Goal: Information Seeking & Learning: Learn about a topic

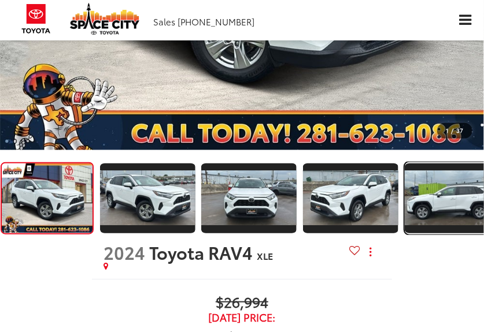
click at [460, 193] on img "Expand Photo 4" at bounding box center [452, 198] width 97 height 55
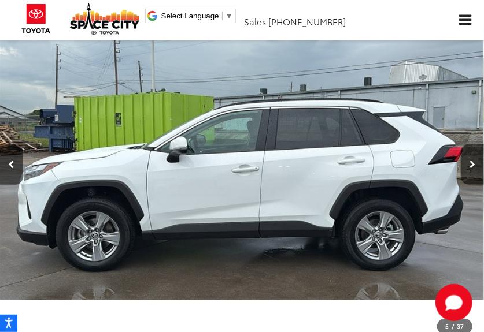
scroll to position [81, 0]
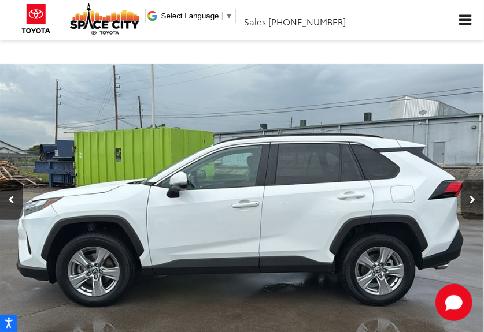
click at [473, 198] on icon "Next image" at bounding box center [472, 200] width 6 height 8
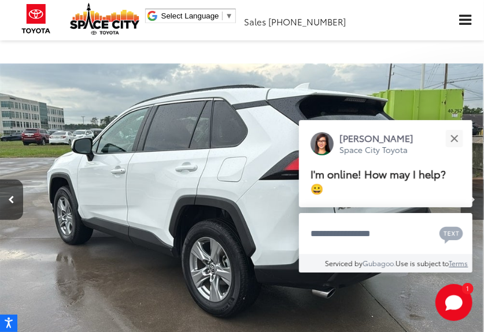
scroll to position [0, 313]
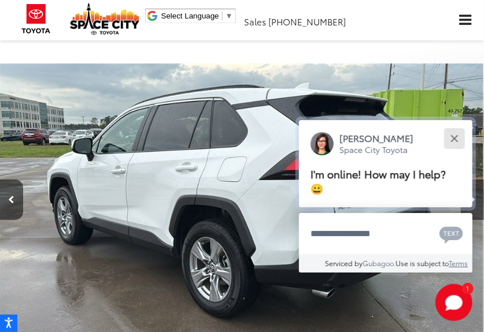
click at [457, 142] on div "Close" at bounding box center [454, 139] width 8 height 8
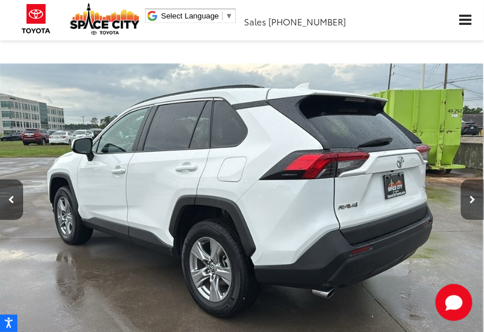
click at [472, 198] on icon "Next image" at bounding box center [472, 200] width 6 height 8
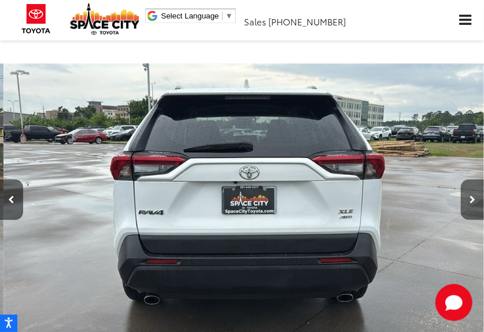
scroll to position [0, 2905]
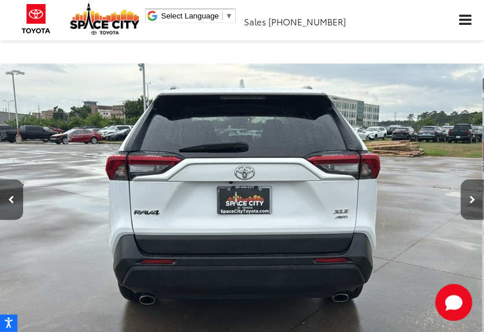
click at [472, 198] on icon "Next image" at bounding box center [472, 200] width 6 height 8
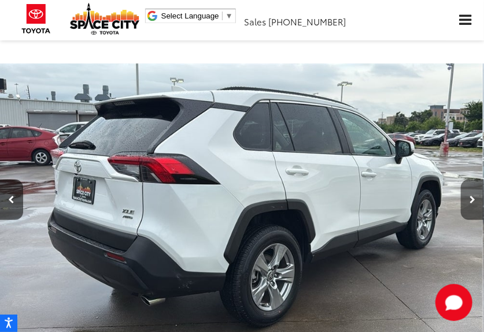
click at [472, 198] on icon "Next image" at bounding box center [472, 200] width 6 height 8
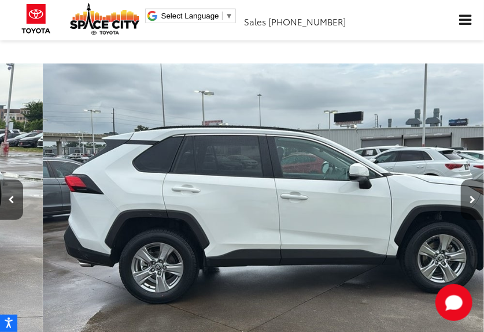
scroll to position [0, 3872]
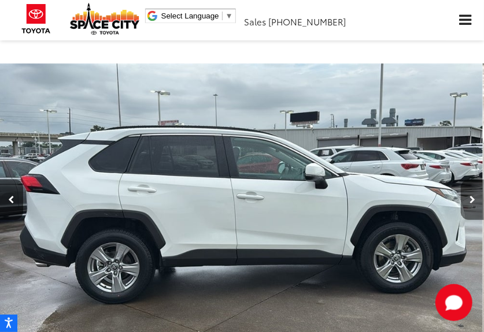
click at [472, 198] on icon "Next image" at bounding box center [472, 200] width 6 height 8
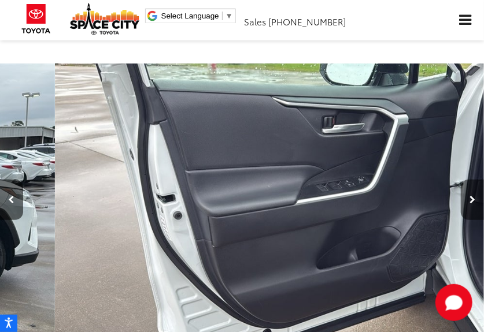
scroll to position [0, 4357]
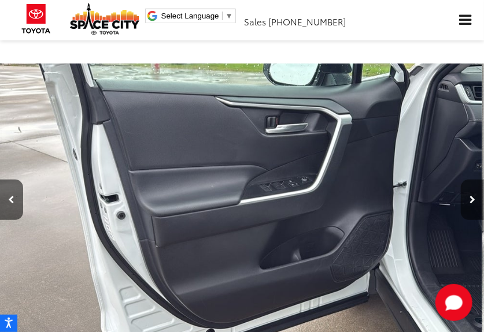
click at [472, 198] on icon "Next image" at bounding box center [472, 200] width 6 height 8
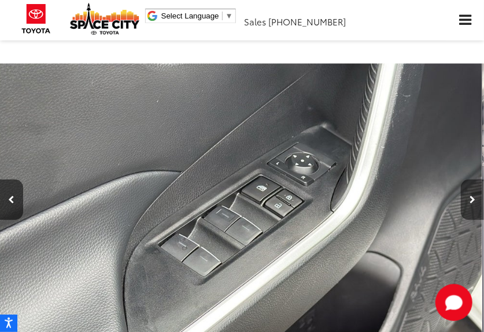
click at [472, 198] on icon "Next image" at bounding box center [472, 200] width 6 height 8
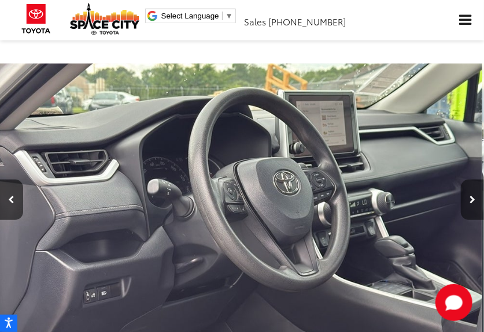
click at [472, 198] on icon "Next image" at bounding box center [472, 200] width 6 height 8
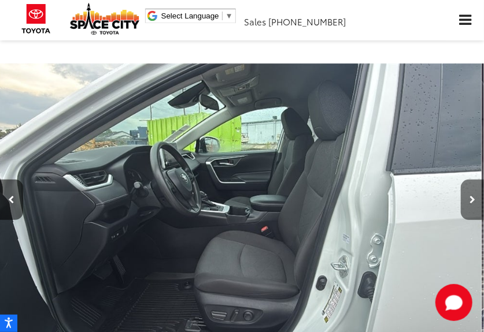
click at [472, 198] on icon "Next image" at bounding box center [472, 200] width 6 height 8
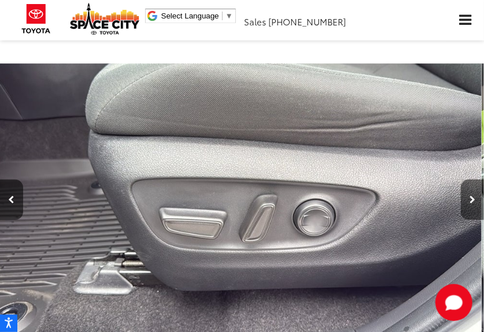
click at [472, 198] on icon "Next image" at bounding box center [472, 200] width 6 height 8
